Goal: Information Seeking & Learning: Compare options

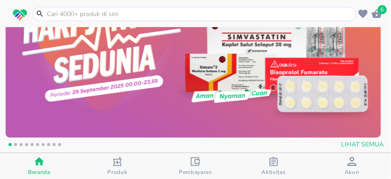
scroll to position [122, 0]
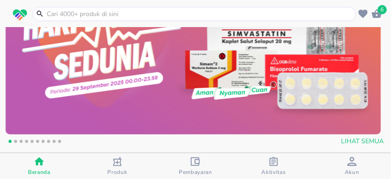
click at [16, 141] on button "2" at bounding box center [15, 142] width 9 height 9
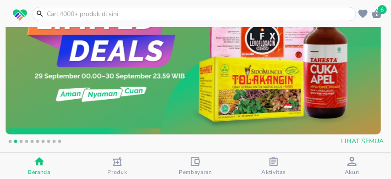
click at [78, 90] on img at bounding box center [193, 40] width 375 height 188
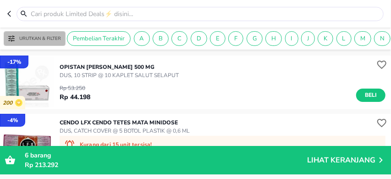
click at [43, 39] on p "Urutkan & Filter" at bounding box center [40, 38] width 42 height 7
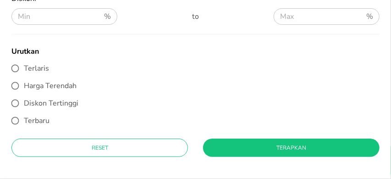
drag, startPoint x: 39, startPoint y: 99, endPoint x: 68, endPoint y: 109, distance: 30.0
click at [40, 99] on span "Diskon Tertinggi" at bounding box center [51, 103] width 55 height 10
click at [24, 99] on input "Diskon Tertinggi" at bounding box center [14, 102] width 17 height 17
radio input "true"
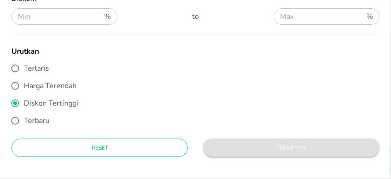
click at [240, 149] on span "Terapkan" at bounding box center [291, 148] width 162 height 10
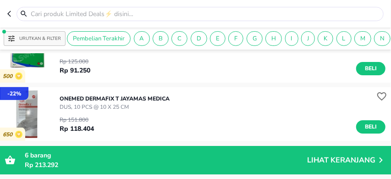
scroll to position [153, 0]
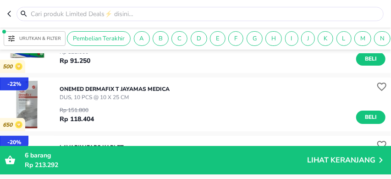
click at [26, 35] on p "Urutkan & Filter" at bounding box center [40, 38] width 42 height 7
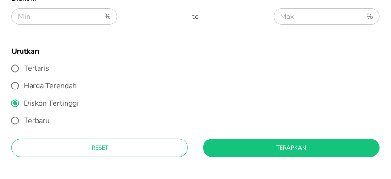
click at [37, 66] on span "Terlaris" at bounding box center [36, 68] width 25 height 10
click at [24, 66] on input "Terlaris" at bounding box center [14, 68] width 17 height 17
radio input "true"
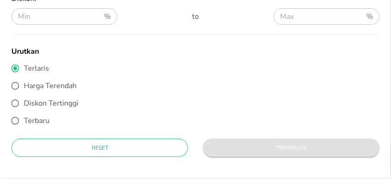
click at [243, 157] on button "Terapkan" at bounding box center [291, 147] width 176 height 18
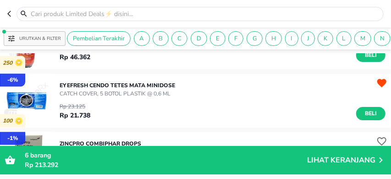
scroll to position [550, 0]
